Goal: Task Accomplishment & Management: Manage account settings

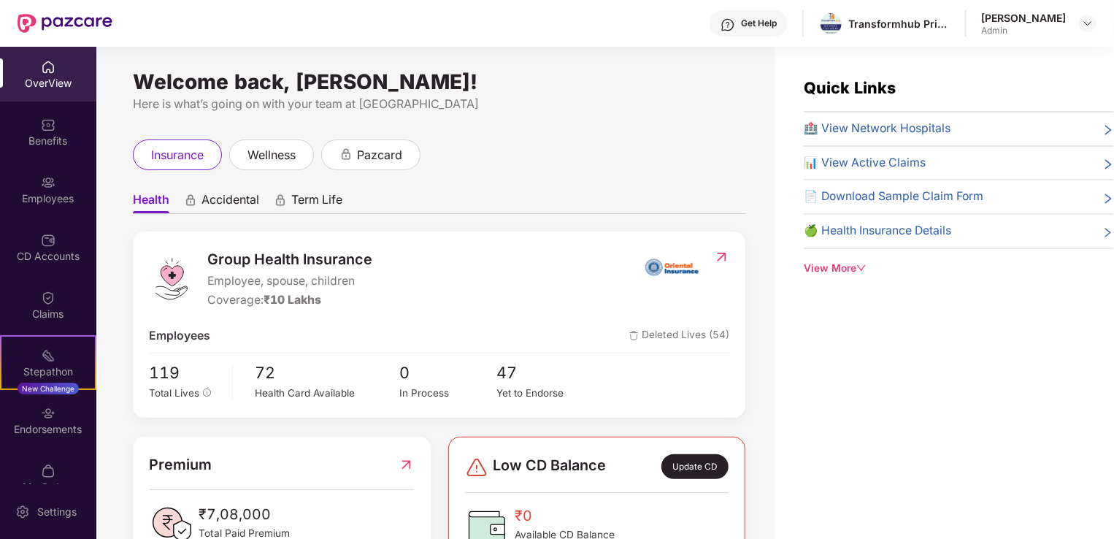
click at [36, 180] on div "Employees" at bounding box center [48, 189] width 96 height 55
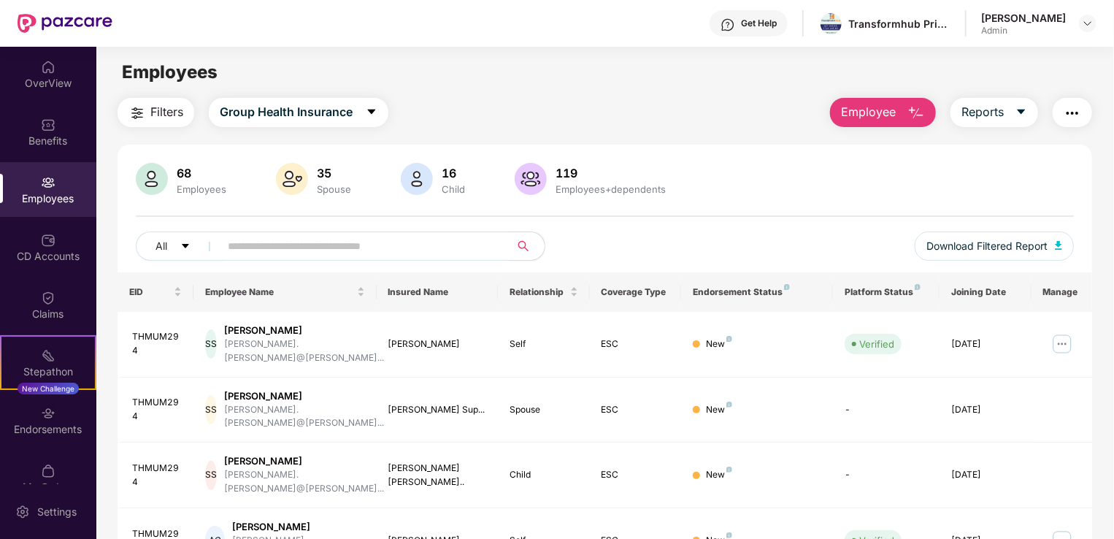
click at [861, 104] on span "Employee" at bounding box center [868, 112] width 55 height 18
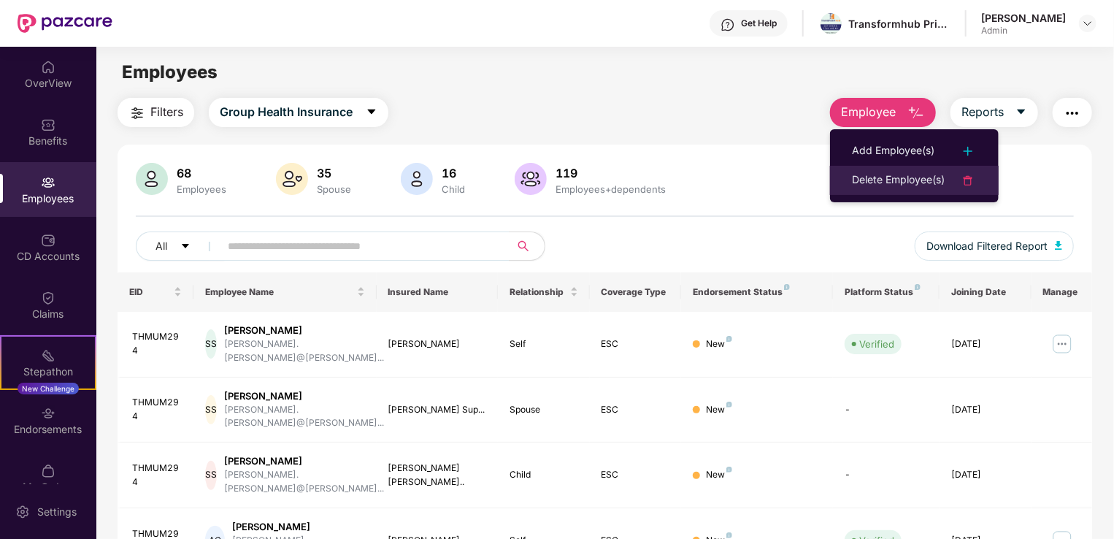
click at [882, 177] on div "Delete Employee(s)" at bounding box center [898, 181] width 93 height 18
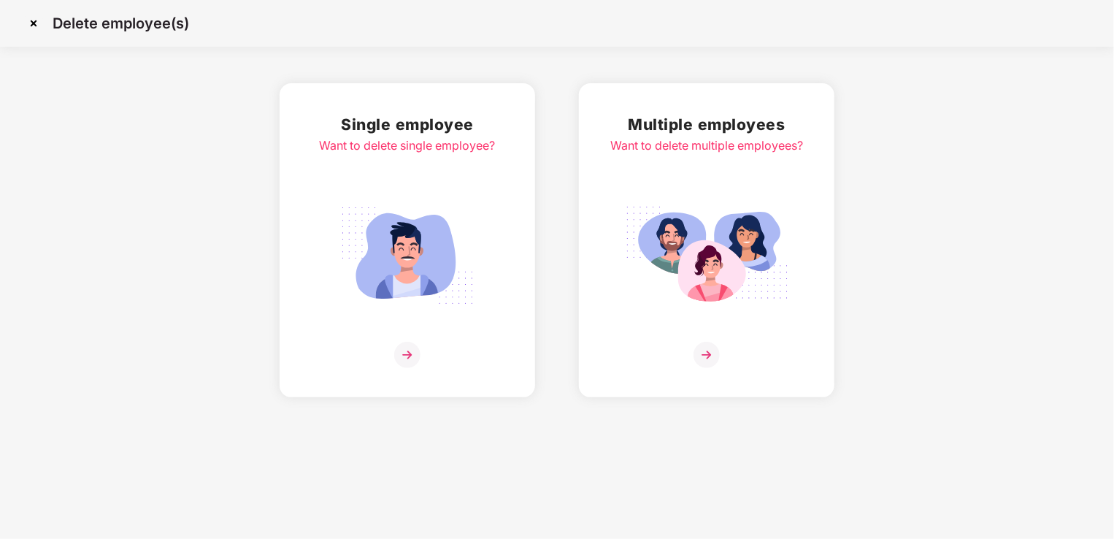
click at [413, 255] on img at bounding box center [407, 256] width 163 height 114
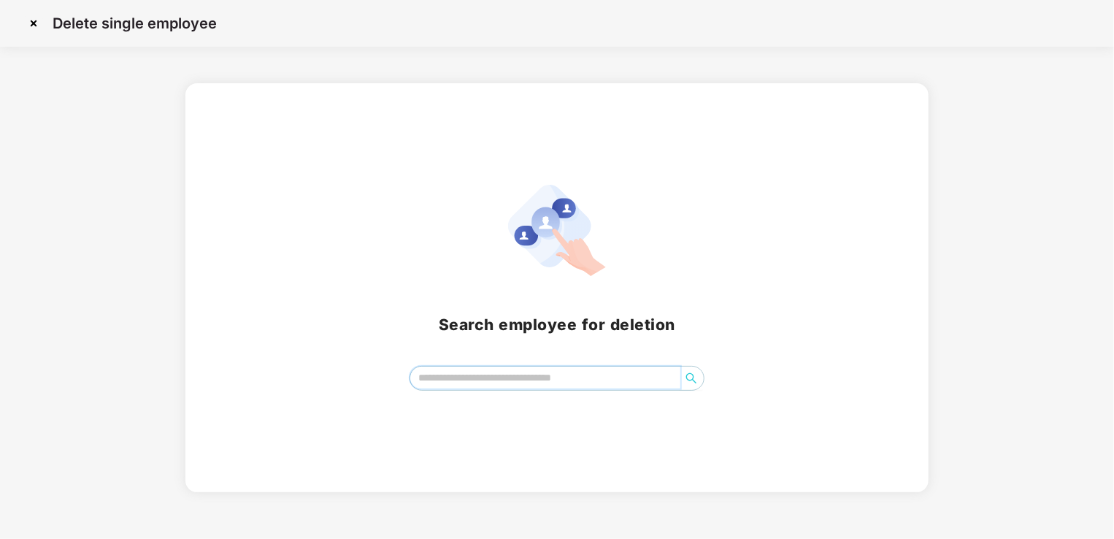
click at [487, 372] on input "search" at bounding box center [545, 377] width 270 height 22
type input "*****"
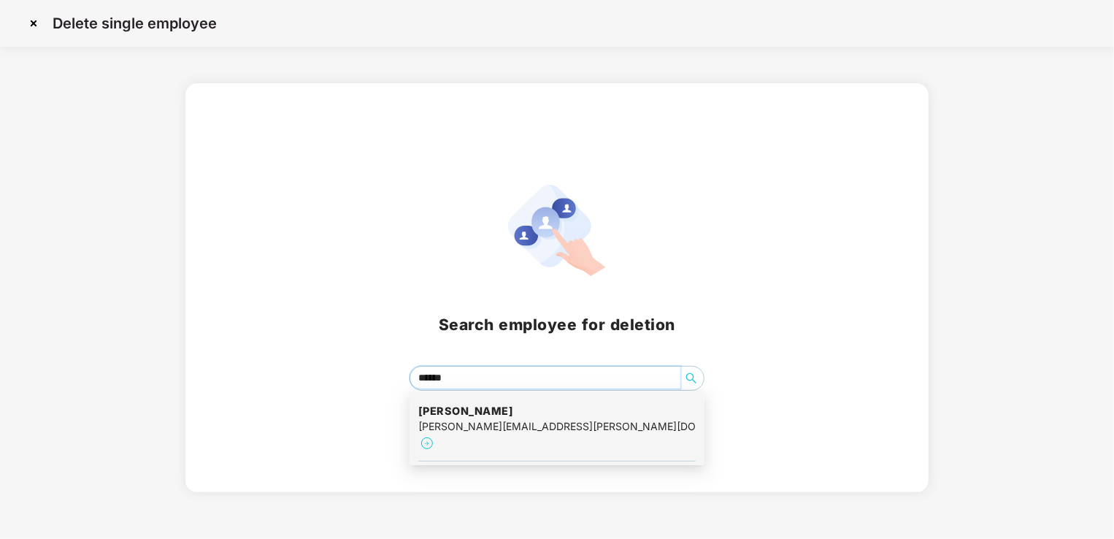
click at [590, 415] on h4 "[PERSON_NAME]" at bounding box center [556, 411] width 277 height 15
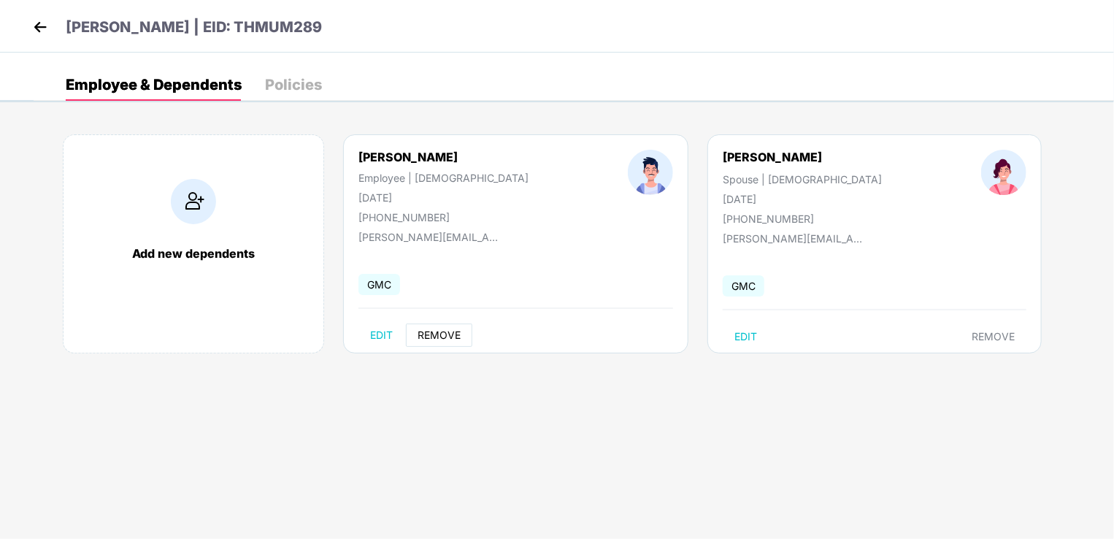
click at [447, 334] on span "REMOVE" at bounding box center [438, 335] width 43 height 12
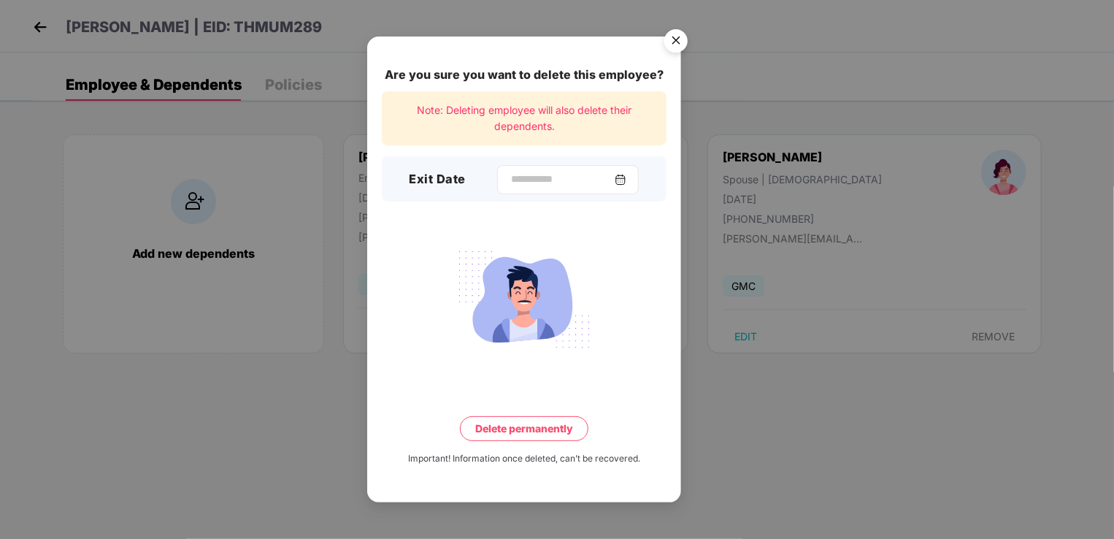
click at [626, 180] on img at bounding box center [621, 180] width 12 height 12
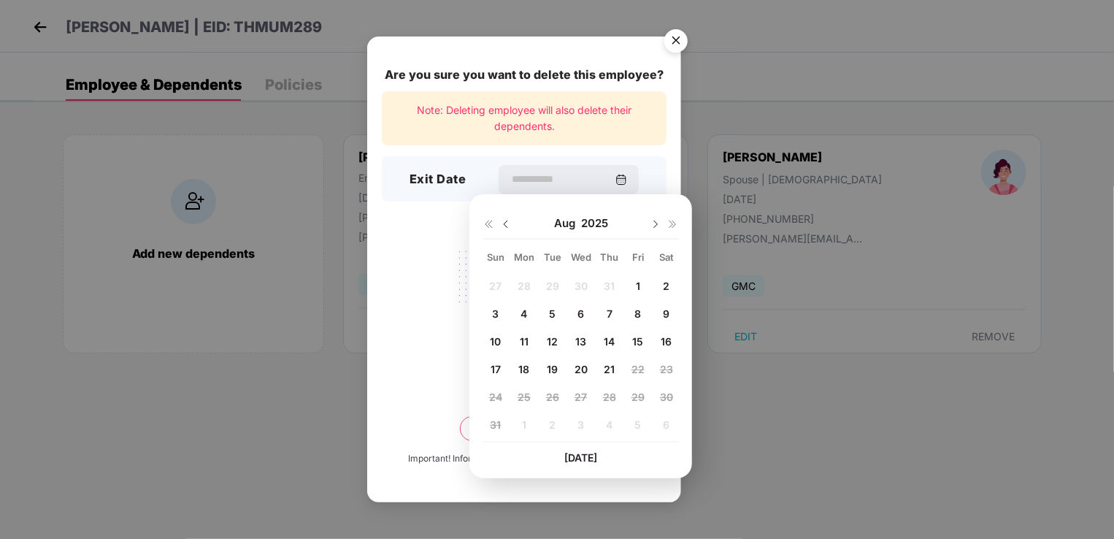
click at [611, 366] on span "21" at bounding box center [609, 369] width 11 height 12
type input "**********"
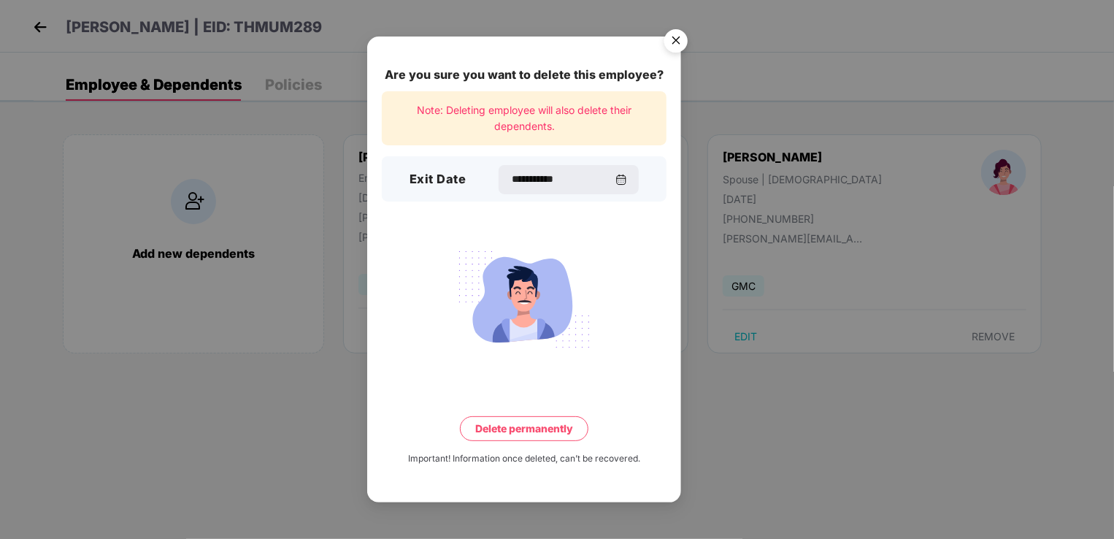
click at [546, 431] on button "Delete permanently" at bounding box center [524, 428] width 128 height 25
click at [531, 428] on button "Delete permanently" at bounding box center [524, 428] width 128 height 25
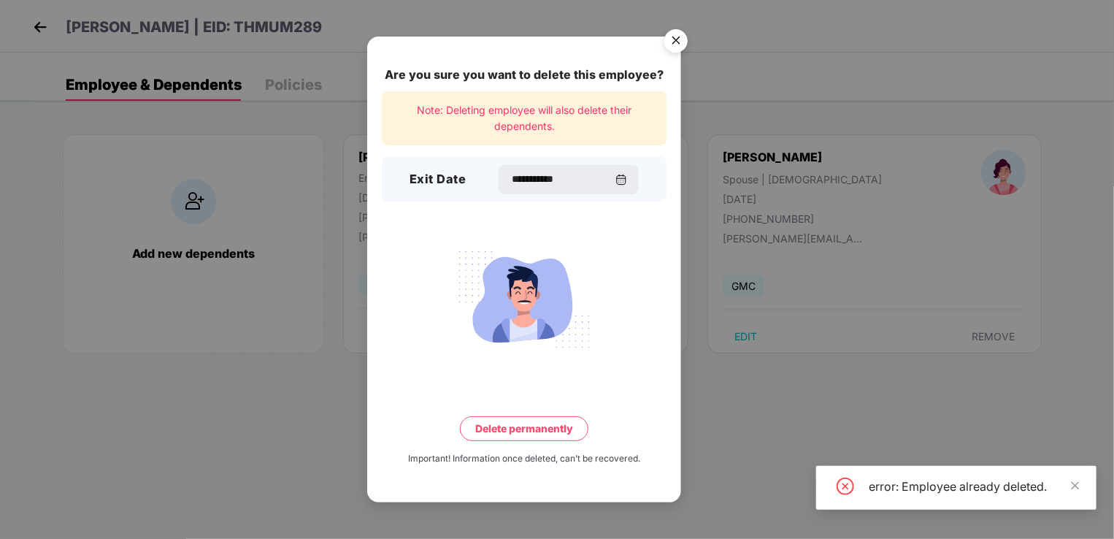
click at [805, 410] on div "**********" at bounding box center [557, 269] width 1114 height 539
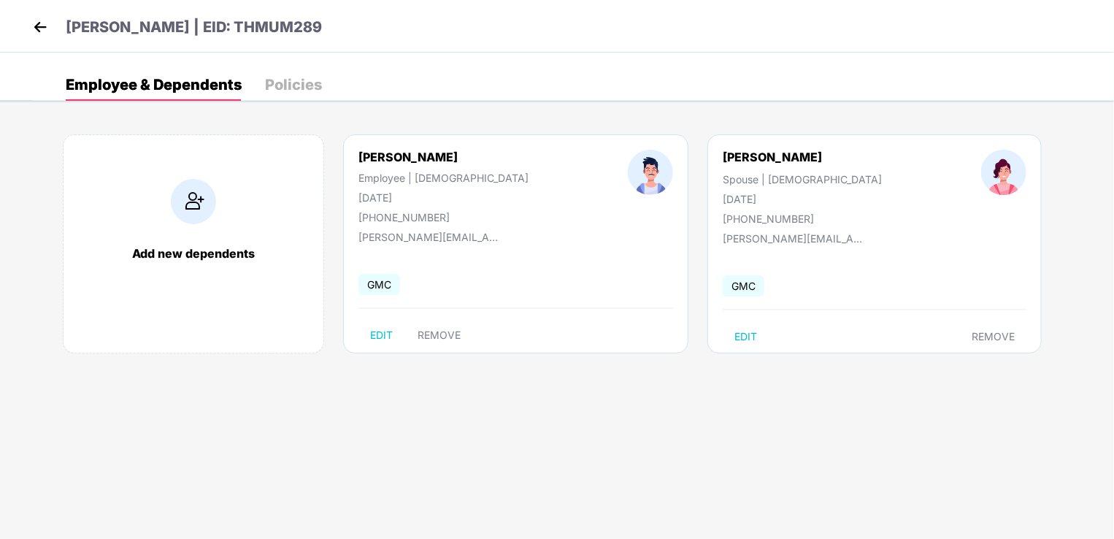
click at [45, 28] on img at bounding box center [40, 27] width 22 height 22
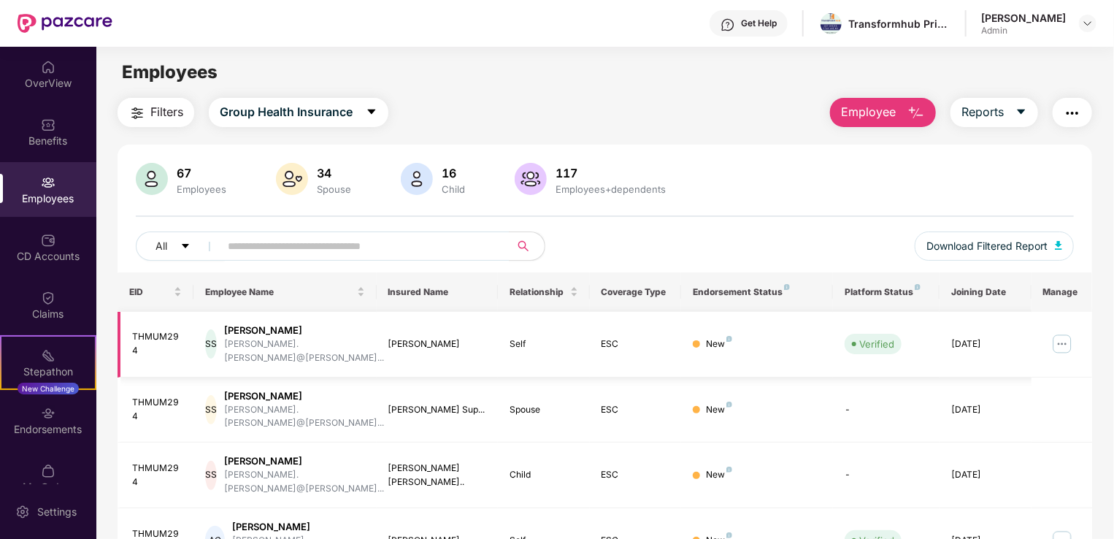
click at [1061, 336] on img at bounding box center [1061, 343] width 23 height 23
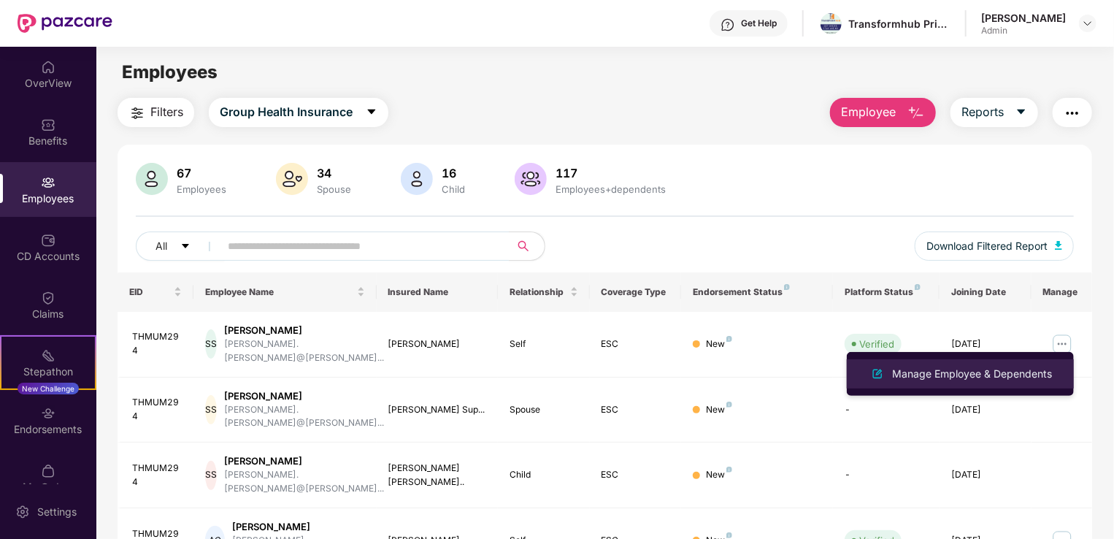
click at [990, 369] on div "Manage Employee & Dependents" at bounding box center [972, 374] width 166 height 16
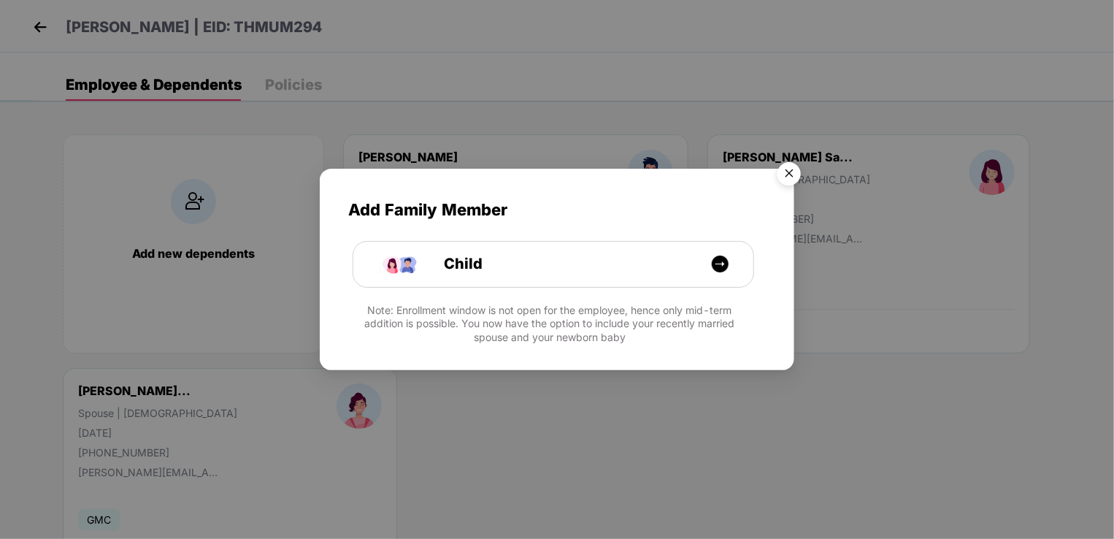
click at [789, 178] on img "Close" at bounding box center [789, 175] width 41 height 41
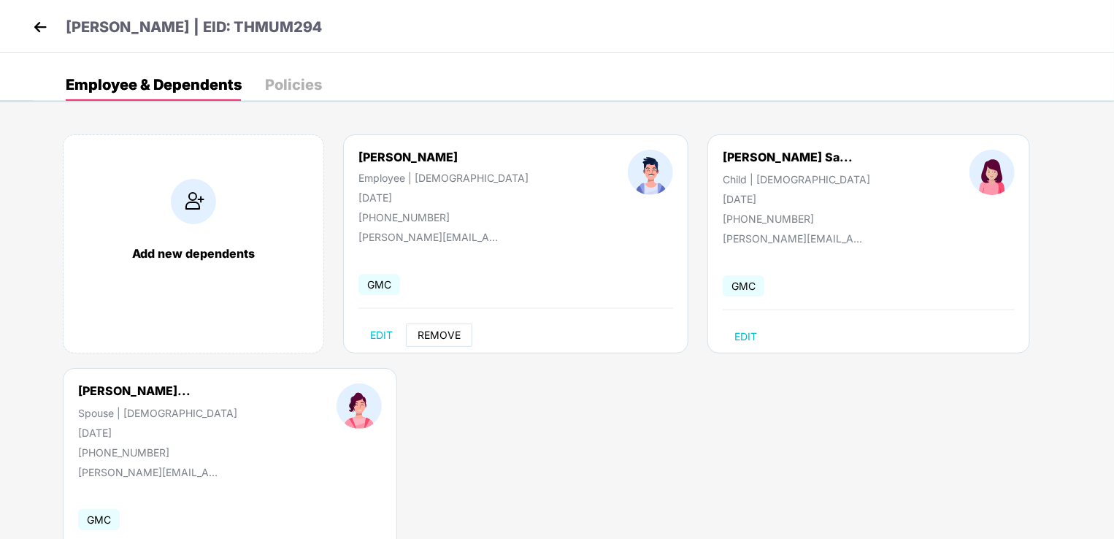
click at [447, 333] on span "REMOVE" at bounding box center [438, 335] width 43 height 12
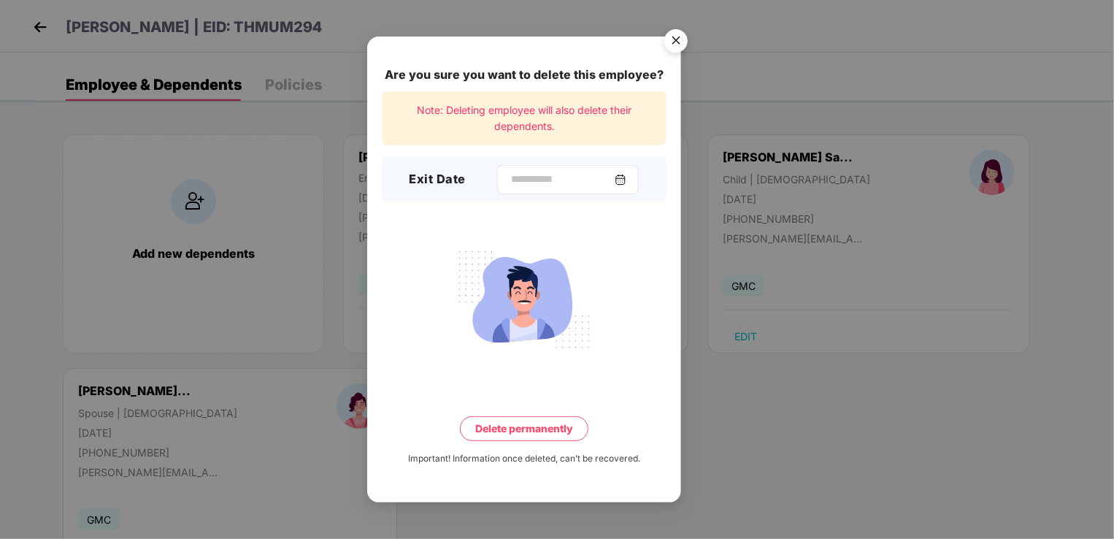
click at [626, 185] on img at bounding box center [621, 180] width 12 height 12
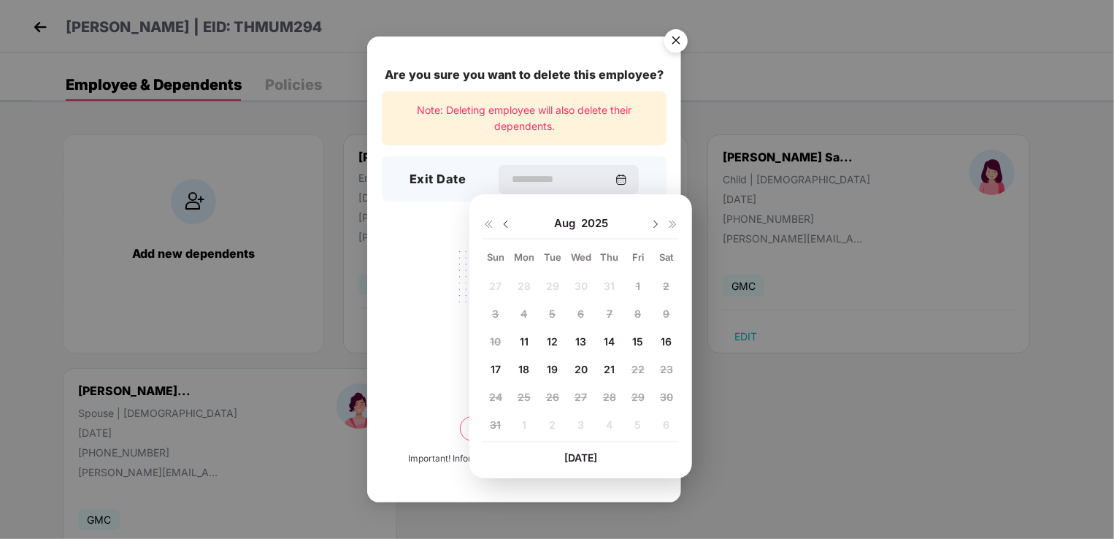
click at [674, 39] on img "Close" at bounding box center [675, 43] width 41 height 41
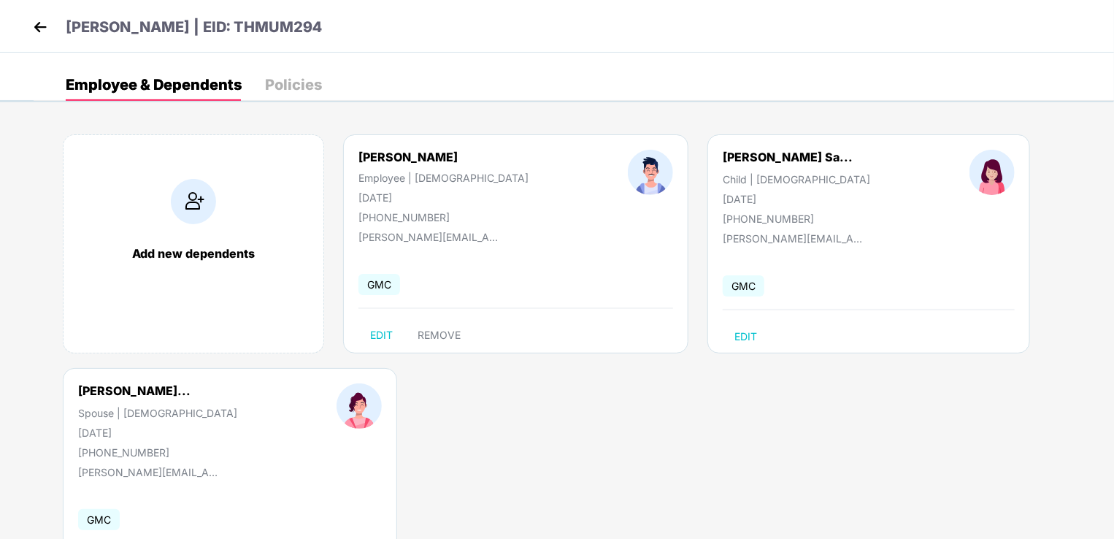
click at [41, 28] on img at bounding box center [40, 27] width 22 height 22
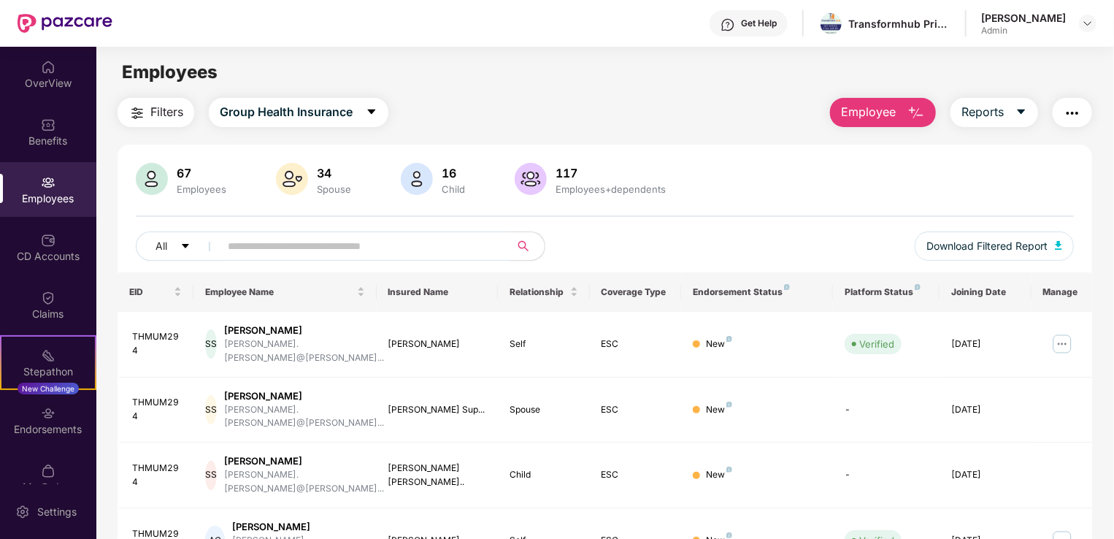
click at [1099, 363] on div "Filters Group Health Insurance Employee Reports 67 Employees 34 Spouse 16 Child…" at bounding box center [604, 540] width 1017 height 885
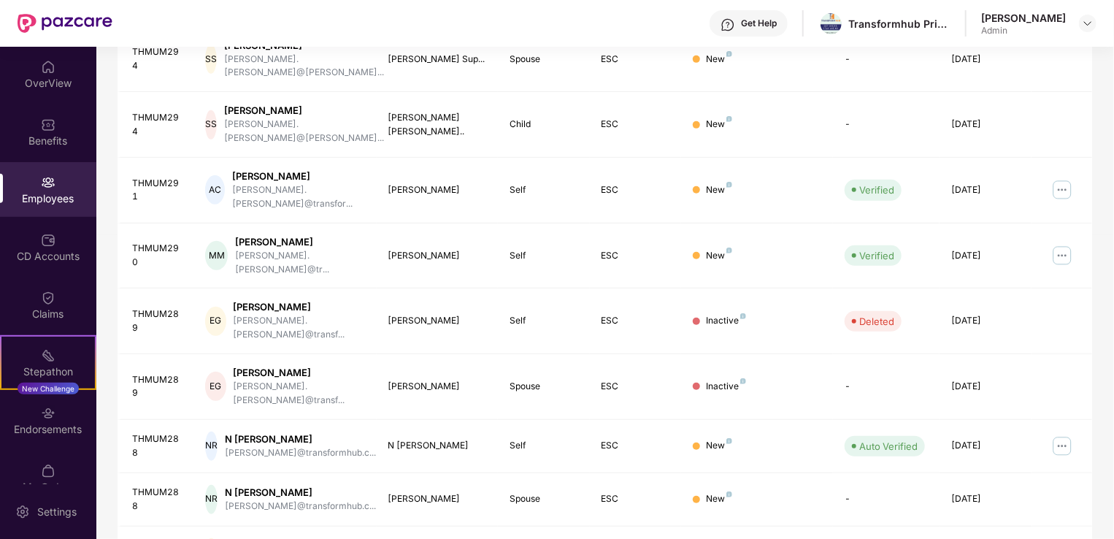
scroll to position [356, 0]
